Goal: Transaction & Acquisition: Purchase product/service

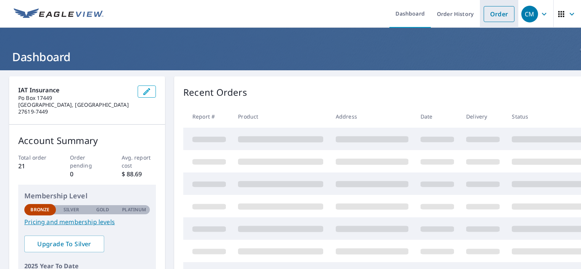
click at [496, 14] on link "Order" at bounding box center [499, 14] width 31 height 16
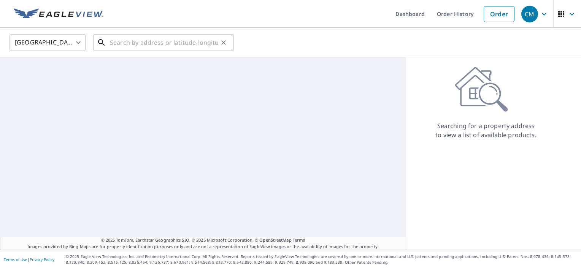
click at [161, 42] on input "text" at bounding box center [164, 42] width 108 height 21
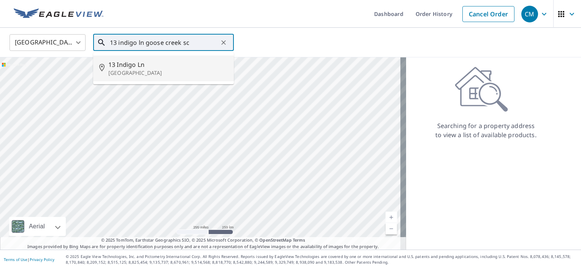
click at [124, 67] on span "13 Indigo Ln" at bounding box center [167, 64] width 119 height 9
type input "[STREET_ADDRESS]"
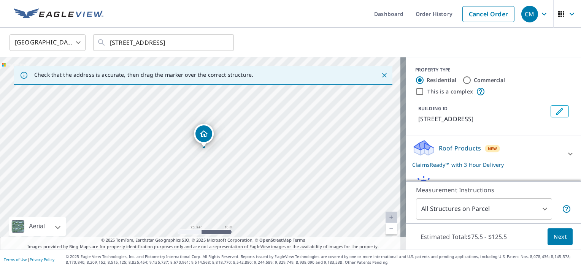
drag, startPoint x: 206, startPoint y: 137, endPoint x: 204, endPoint y: 132, distance: 5.3
click at [388, 218] on link "Current Level 20, Zoom In Disabled" at bounding box center [391, 217] width 11 height 11
click at [386, 218] on link "Current Level 20, Zoom In Disabled" at bounding box center [391, 217] width 11 height 11
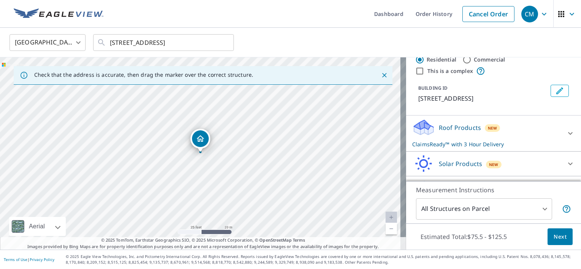
scroll to position [40, 0]
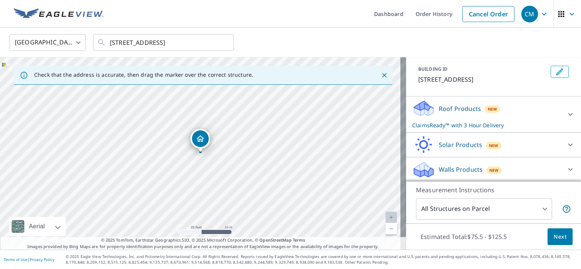
click at [456, 168] on p "Walls Products" at bounding box center [461, 169] width 44 height 9
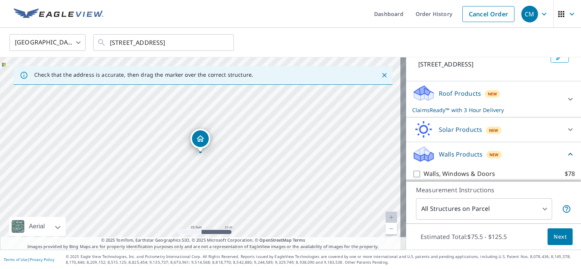
scroll to position [61, 0]
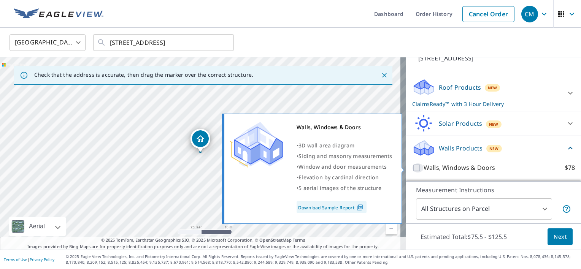
click at [412, 169] on input "Walls, Windows & Doors $78" at bounding box center [417, 168] width 11 height 9
checkbox input "true"
type input "8"
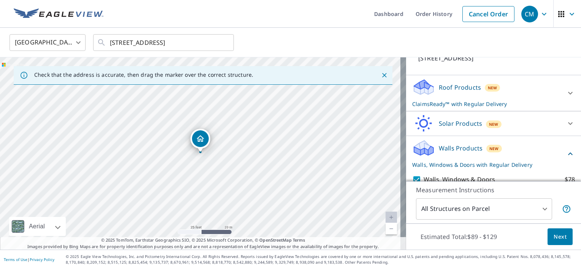
scroll to position [89, 0]
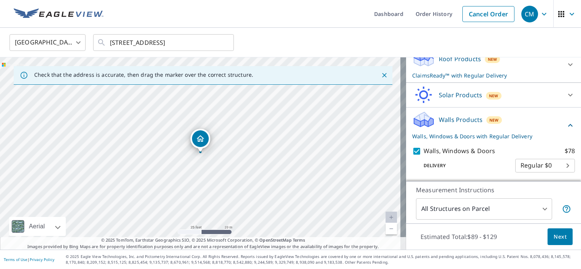
click at [556, 165] on body "CM CM Dashboard Order History Cancel Order CM [GEOGRAPHIC_DATA] [GEOGRAPHIC_DAT…" at bounding box center [290, 134] width 581 height 269
click at [556, 165] on ul "Regular $0" at bounding box center [534, 165] width 60 height 20
click at [475, 160] on div at bounding box center [290, 134] width 581 height 269
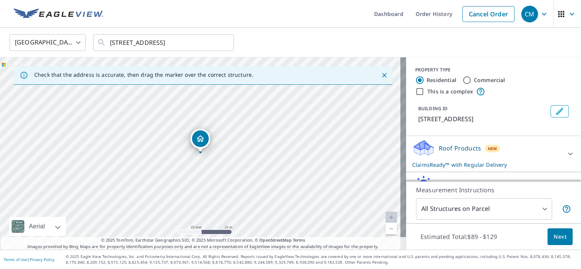
scroll to position [38, 0]
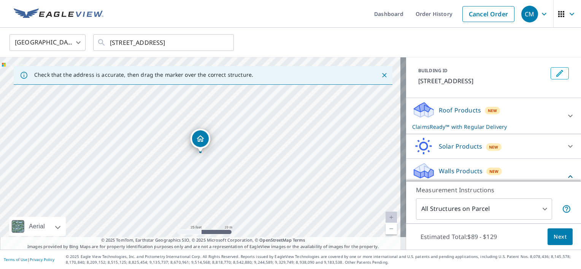
click at [566, 114] on icon at bounding box center [570, 115] width 9 height 9
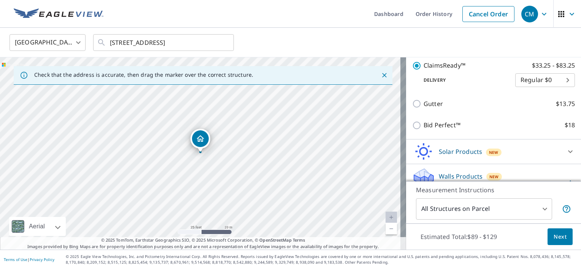
scroll to position [170, 0]
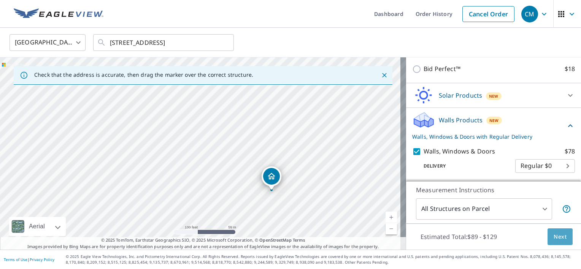
click at [556, 235] on span "Next" at bounding box center [560, 237] width 13 height 10
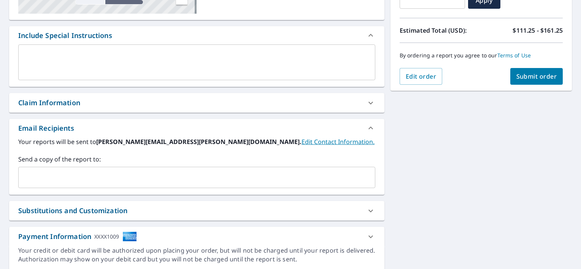
scroll to position [190, 0]
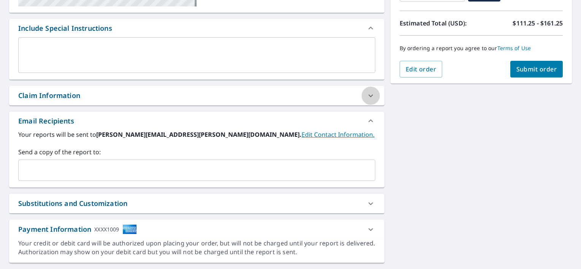
click at [366, 95] on icon at bounding box center [370, 95] width 9 height 9
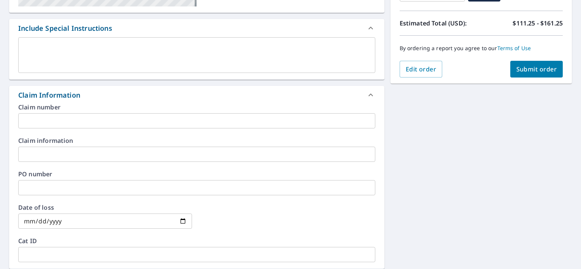
click at [106, 122] on input "text" at bounding box center [196, 120] width 357 height 15
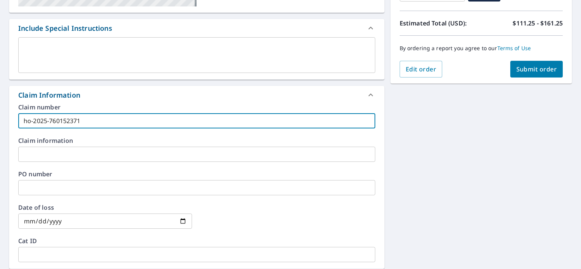
type input "ho-2025-760152371"
click at [89, 154] on input "text" at bounding box center [196, 154] width 357 height 15
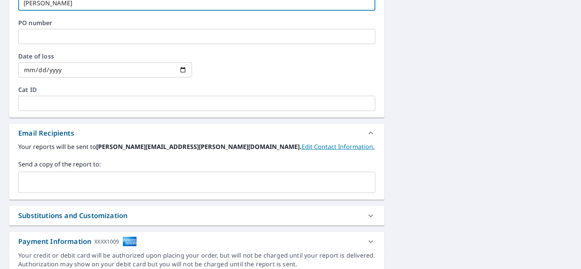
scroll to position [342, 0]
type input "[PERSON_NAME]"
click at [181, 68] on input "date" at bounding box center [105, 69] width 174 height 15
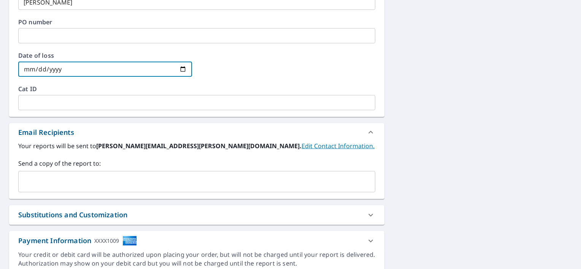
type input "[DATE]"
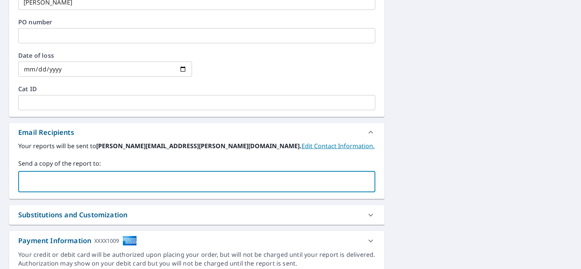
click at [68, 185] on input "text" at bounding box center [191, 182] width 339 height 14
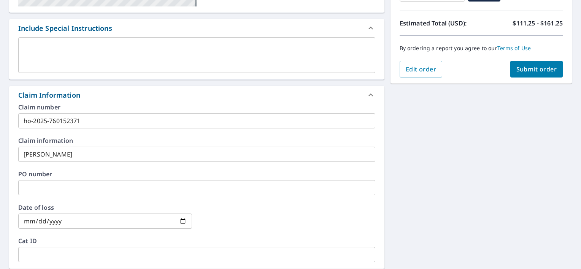
scroll to position [106, 0]
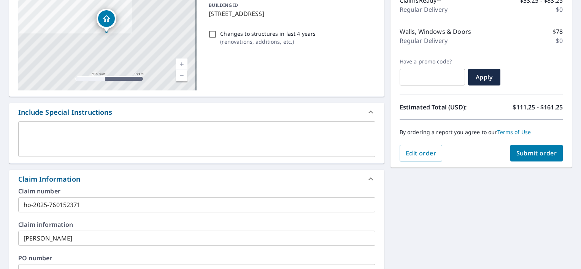
type input "[PERSON_NAME][EMAIL_ADDRESS][PERSON_NAME][DOMAIN_NAME]"
click at [532, 152] on span "Submit order" at bounding box center [537, 153] width 41 height 8
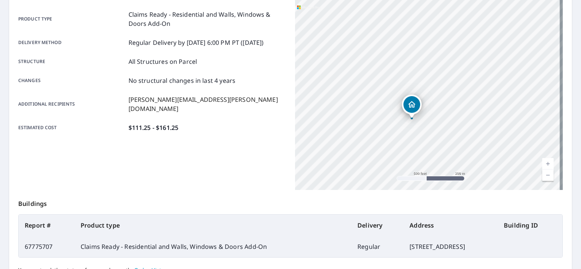
scroll to position [178, 0]
